Goal: Complete application form

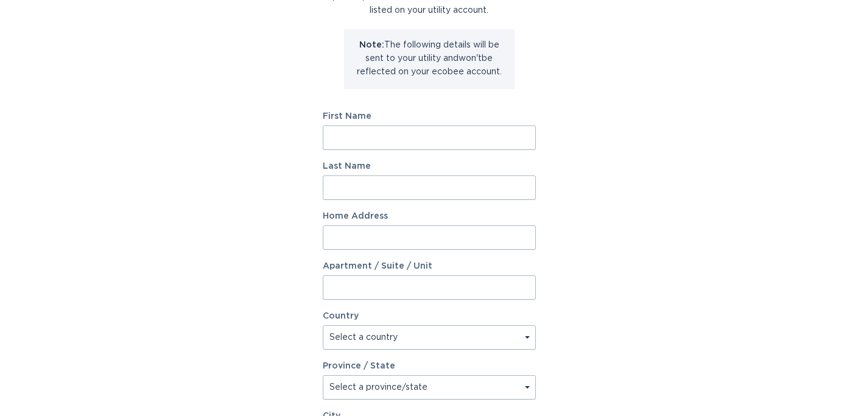
scroll to position [127, 0]
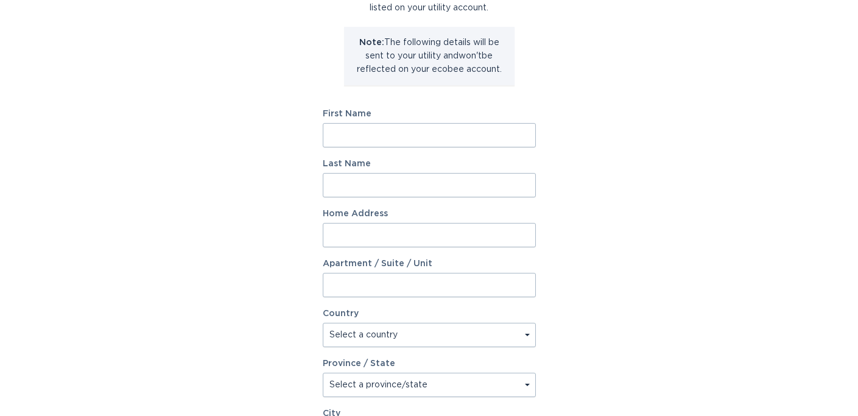
click at [432, 136] on input "First Name" at bounding box center [429, 135] width 213 height 24
type input "[PERSON_NAME]"
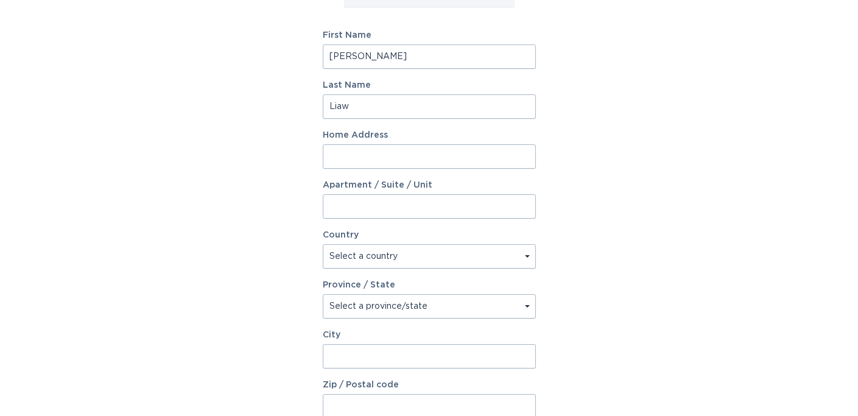
type input "Liaw"
click at [420, 149] on input "Home Address" at bounding box center [429, 156] width 213 height 24
type input "[STREET_ADDRESS][PERSON_NAME]"
click at [433, 204] on input "Apartment / Suite / Unit" at bounding box center [429, 206] width 213 height 24
type input "216"
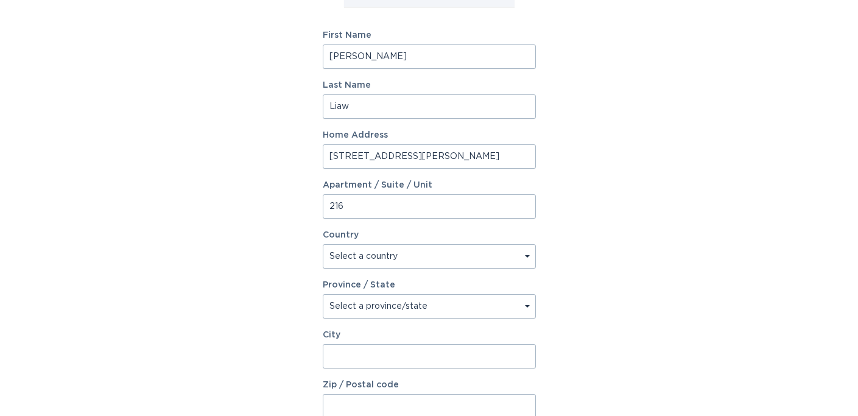
click at [289, 228] on div "Account Information To enrol in the savings program with your utility, please p…" at bounding box center [429, 167] width 858 height 673
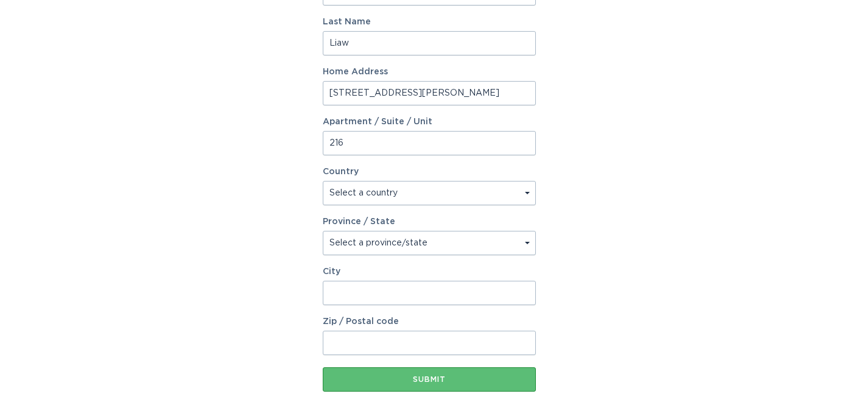
scroll to position [287, 0]
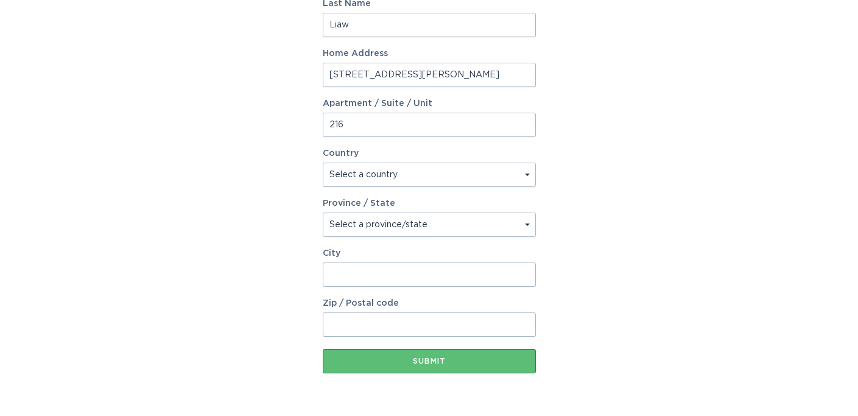
click at [369, 174] on select "Select a country [GEOGRAPHIC_DATA] [GEOGRAPHIC_DATA]" at bounding box center [429, 175] width 213 height 24
select select "US"
click at [323, 163] on select "Select a country [GEOGRAPHIC_DATA] [GEOGRAPHIC_DATA]" at bounding box center [429, 175] width 213 height 24
click at [390, 220] on select "Select a province/state [US_STATE] [US_STATE] [US_STATE] [US_STATE] [US_STATE] …" at bounding box center [429, 224] width 213 height 24
select select "CA"
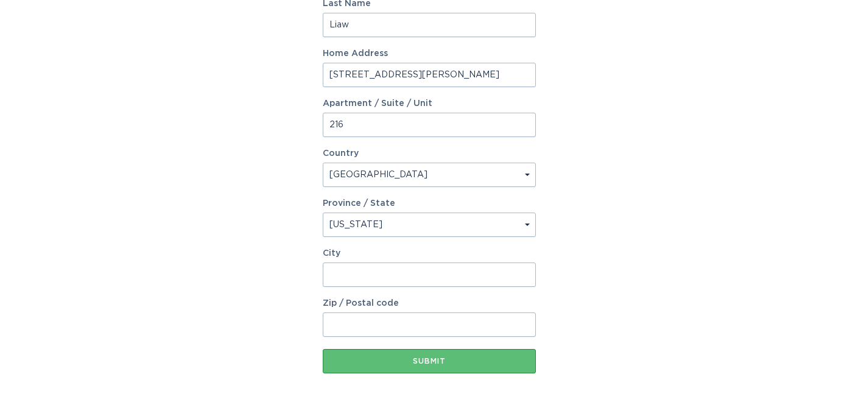
click at [323, 212] on select "Select a province/state [US_STATE] [US_STATE] [US_STATE] [US_STATE] [US_STATE] …" at bounding box center [429, 224] width 213 height 24
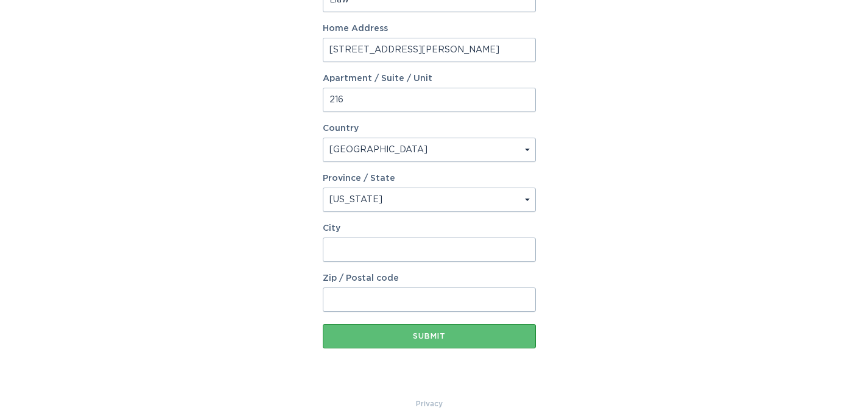
scroll to position [325, 0]
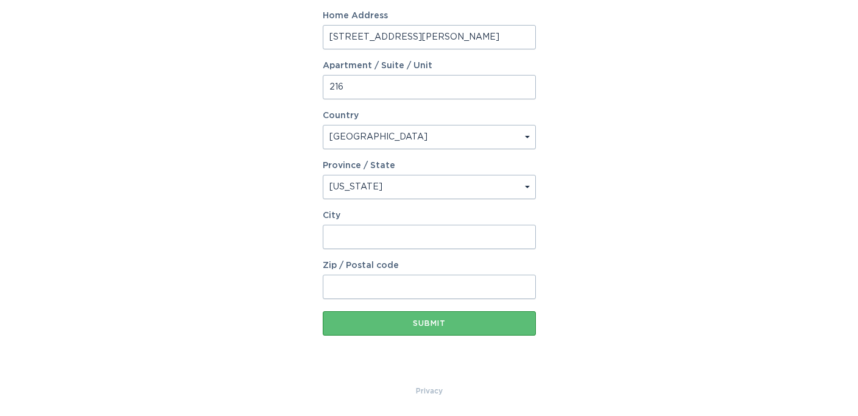
click at [359, 231] on input "City" at bounding box center [429, 237] width 213 height 24
type input "[GEOGRAPHIC_DATA]"
click at [373, 285] on input "Zip / Postal code" at bounding box center [429, 287] width 213 height 24
type input "90025"
drag, startPoint x: 302, startPoint y: 290, endPoint x: 312, endPoint y: 299, distance: 12.9
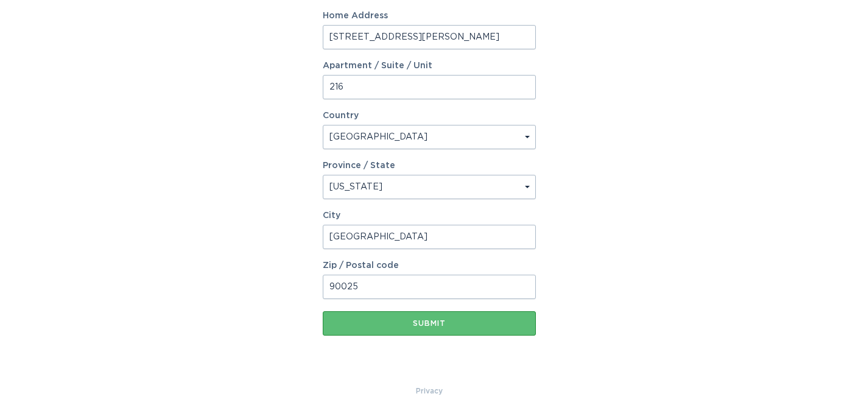
click at [302, 290] on div "Account Information To enrol in the savings program with your utility, please p…" at bounding box center [429, 47] width 858 height 673
drag, startPoint x: 391, startPoint y: 331, endPoint x: 354, endPoint y: 267, distance: 74.2
click at [391, 331] on button "Submit" at bounding box center [429, 323] width 213 height 24
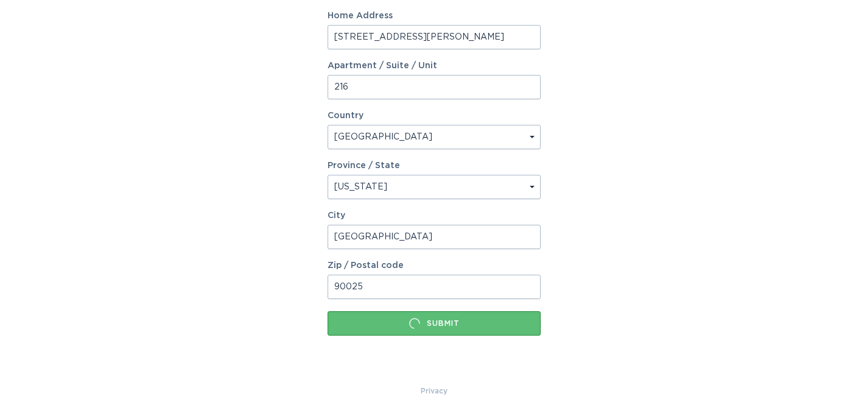
scroll to position [0, 0]
